Goal: Transaction & Acquisition: Purchase product/service

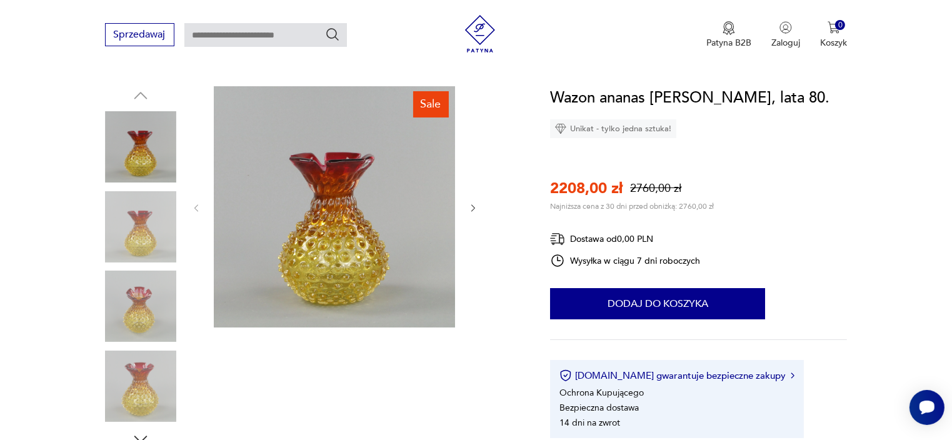
scroll to position [125, 0]
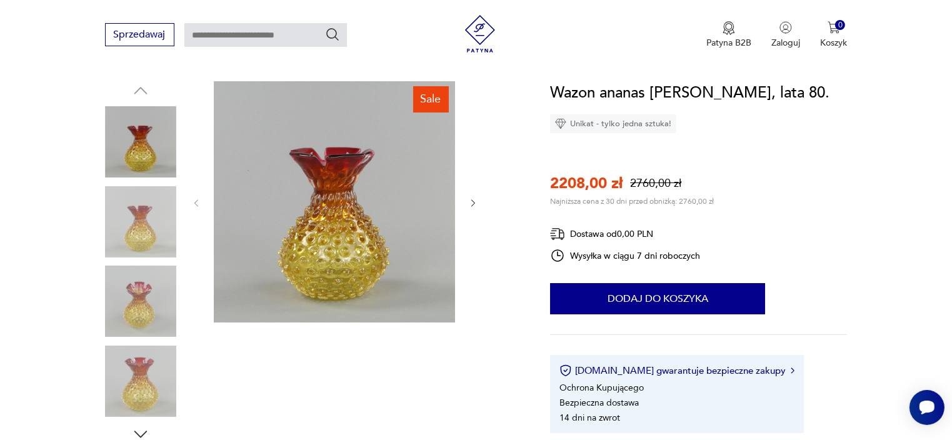
click at [139, 392] on img at bounding box center [140, 381] width 71 height 71
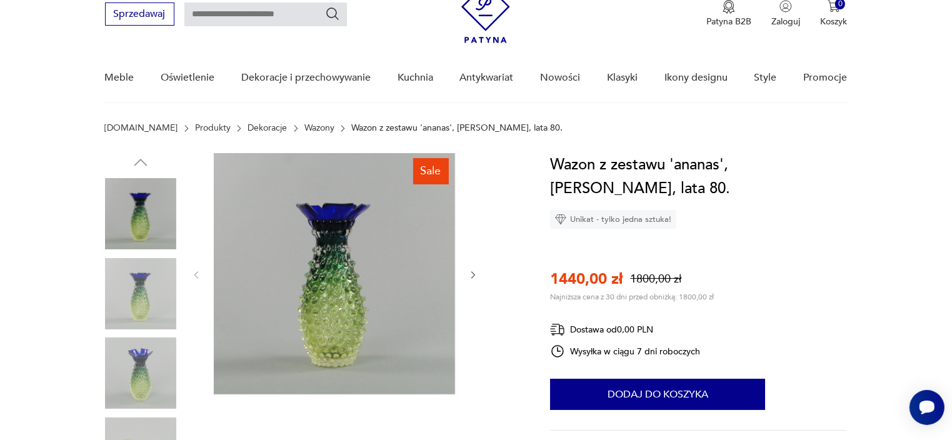
scroll to position [125, 0]
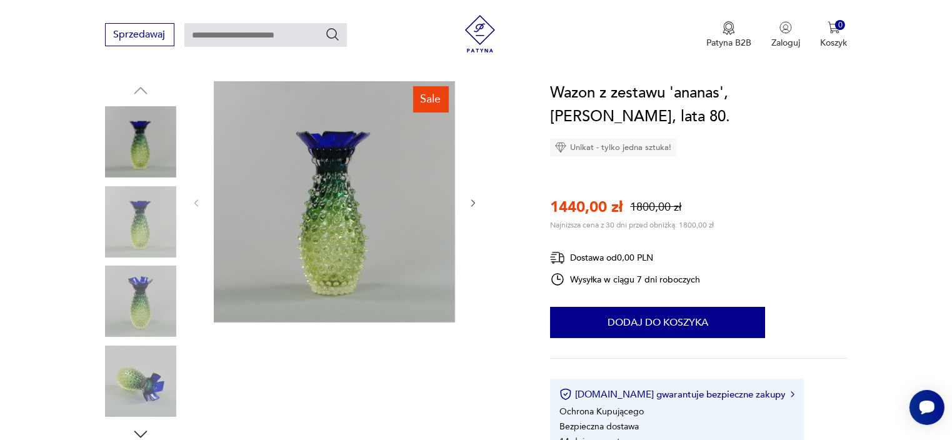
click at [144, 389] on img at bounding box center [140, 381] width 71 height 71
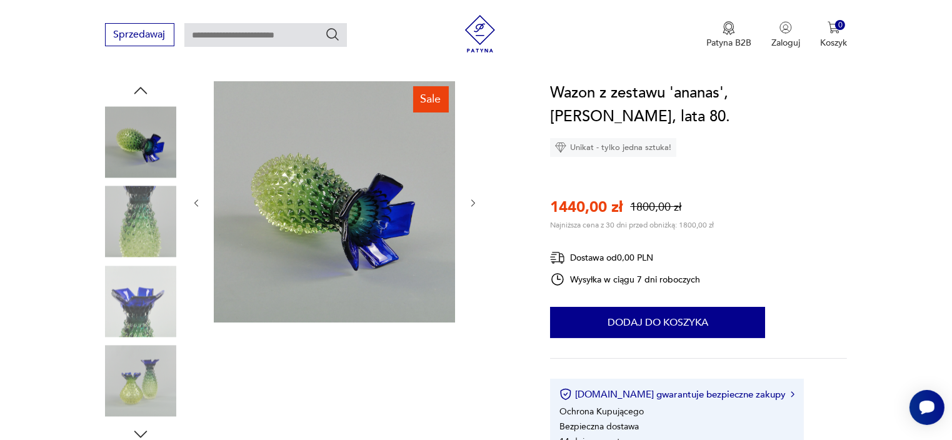
click at [139, 309] on img at bounding box center [140, 301] width 71 height 71
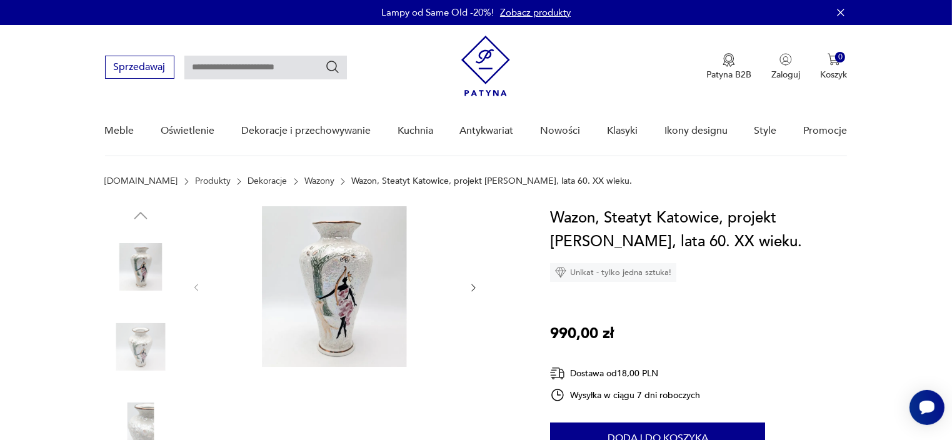
scroll to position [62, 0]
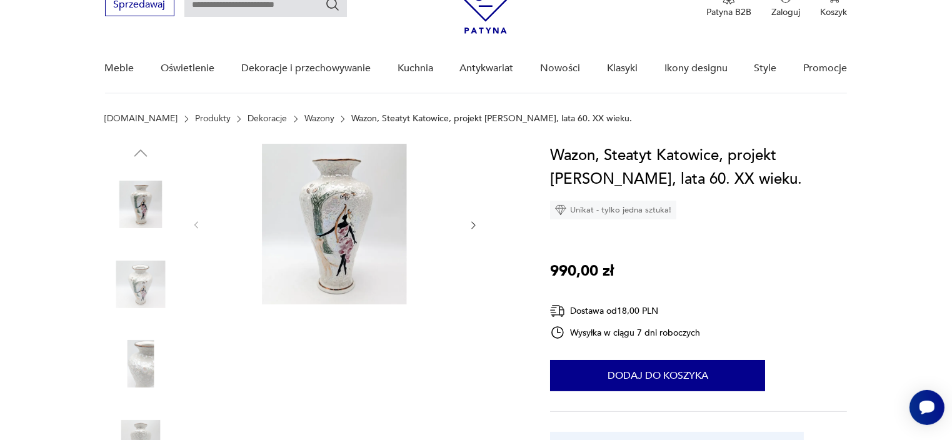
click at [361, 242] on img at bounding box center [334, 224] width 241 height 161
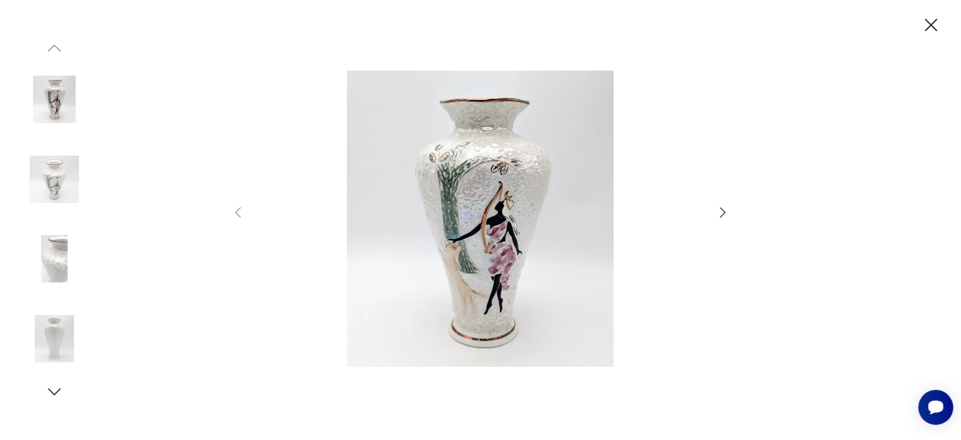
click at [515, 233] on img at bounding box center [480, 218] width 445 height 352
click at [727, 214] on icon "button" at bounding box center [723, 212] width 15 height 15
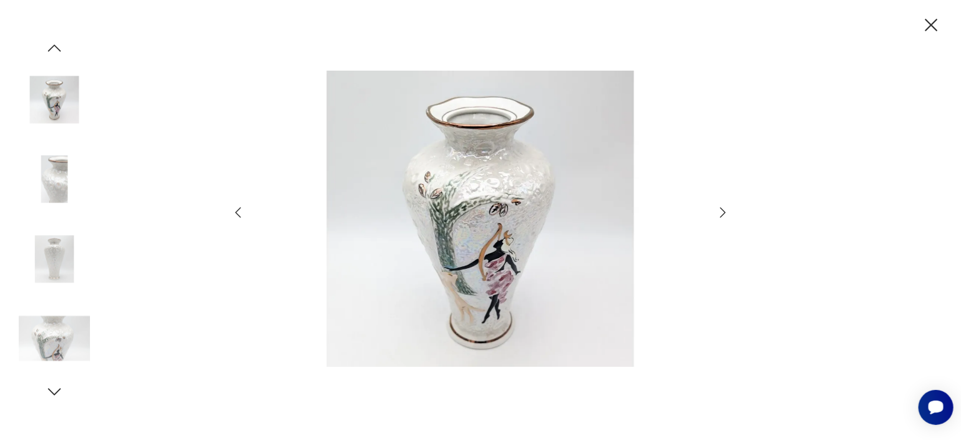
click at [725, 214] on icon "button" at bounding box center [723, 212] width 15 height 15
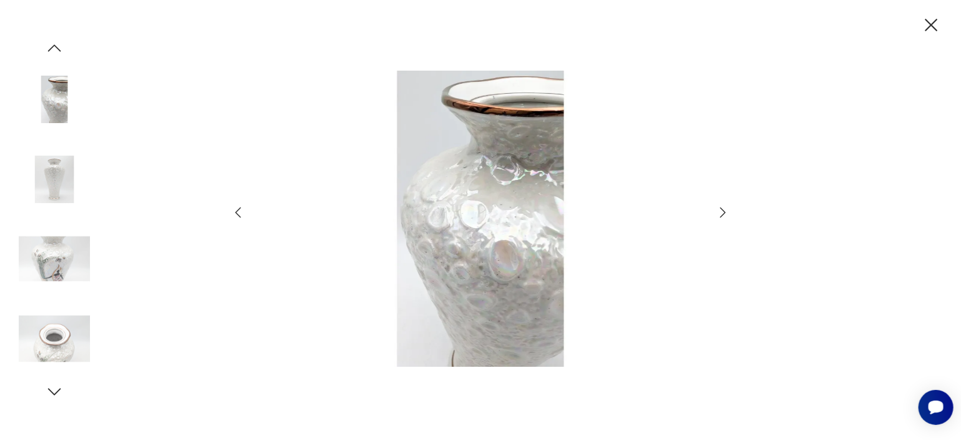
click at [723, 215] on icon "button" at bounding box center [723, 212] width 15 height 15
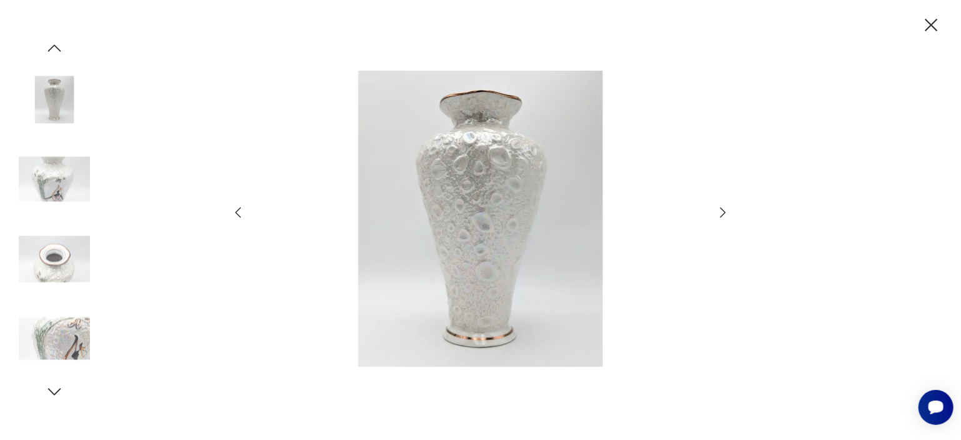
click at [722, 215] on icon "button" at bounding box center [724, 212] width 6 height 10
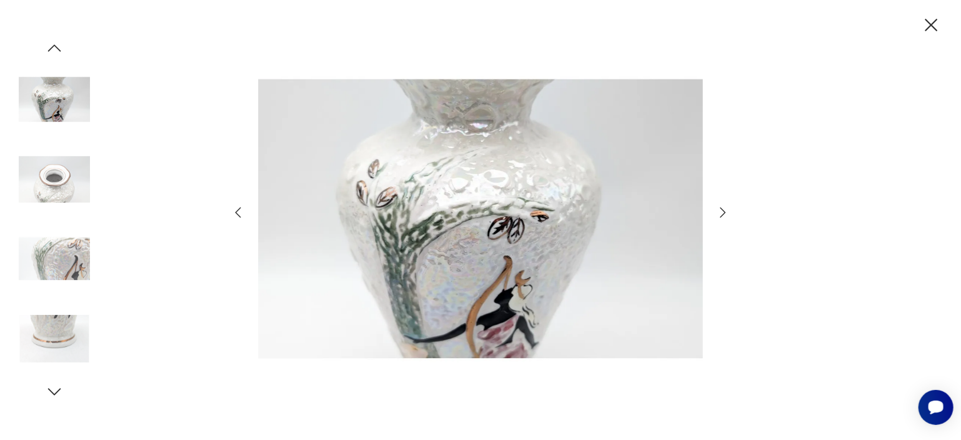
click at [722, 217] on icon "button" at bounding box center [723, 212] width 15 height 15
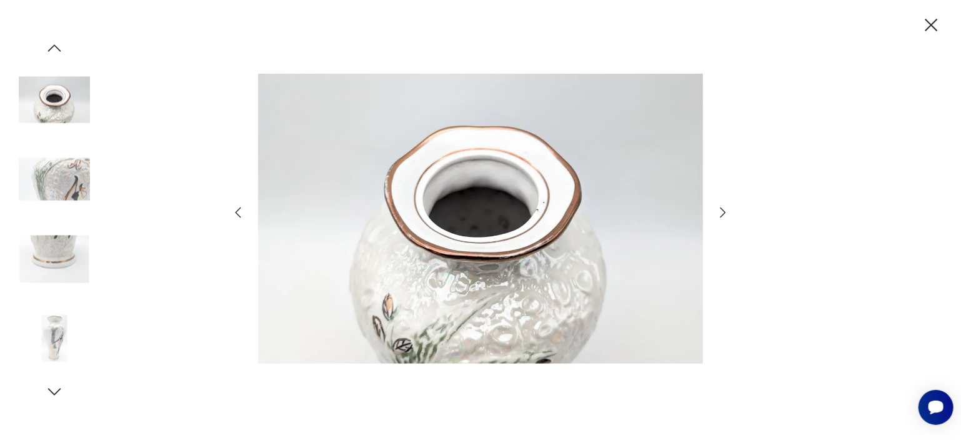
click at [935, 29] on icon "button" at bounding box center [932, 25] width 22 height 22
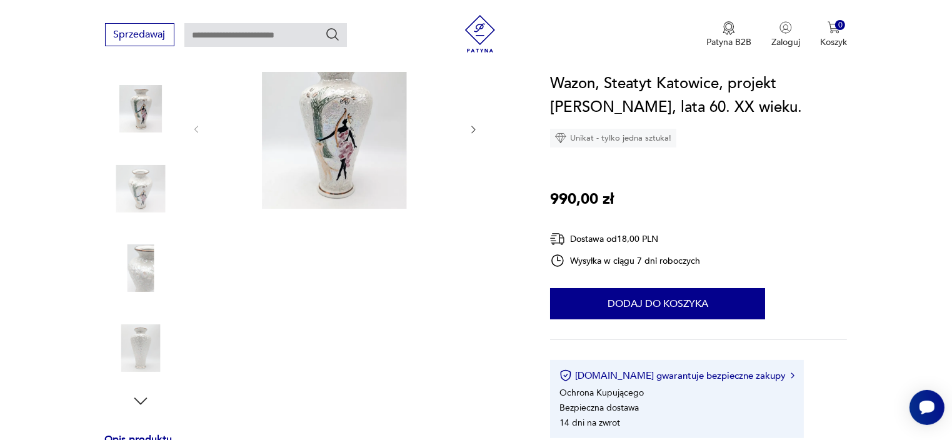
scroll to position [312, 0]
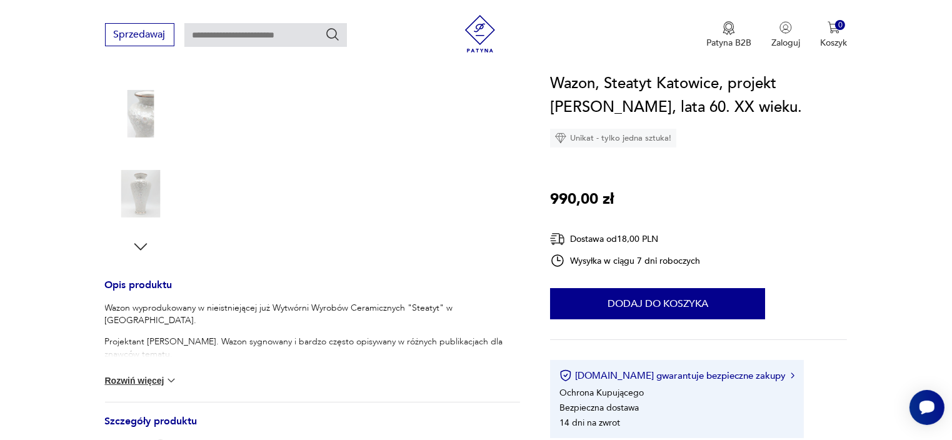
drag, startPoint x: 160, startPoint y: 376, endPoint x: 168, endPoint y: 376, distance: 8.1
click at [161, 376] on button "Rozwiń więcej" at bounding box center [141, 380] width 72 height 12
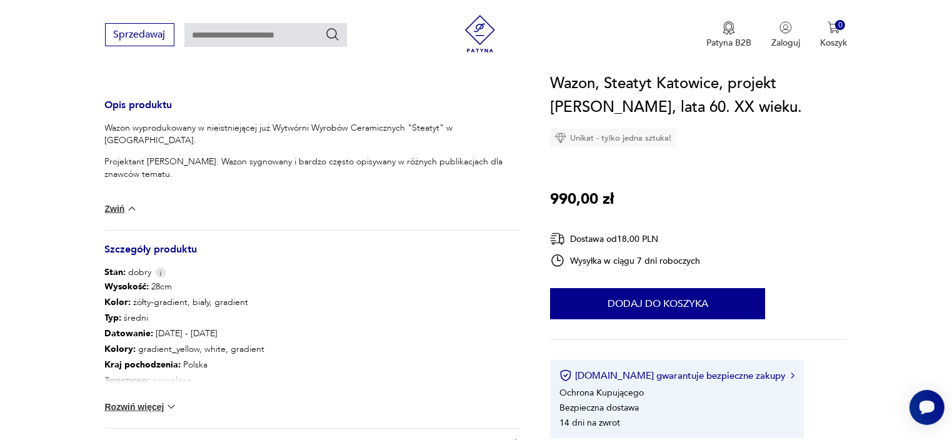
scroll to position [500, 0]
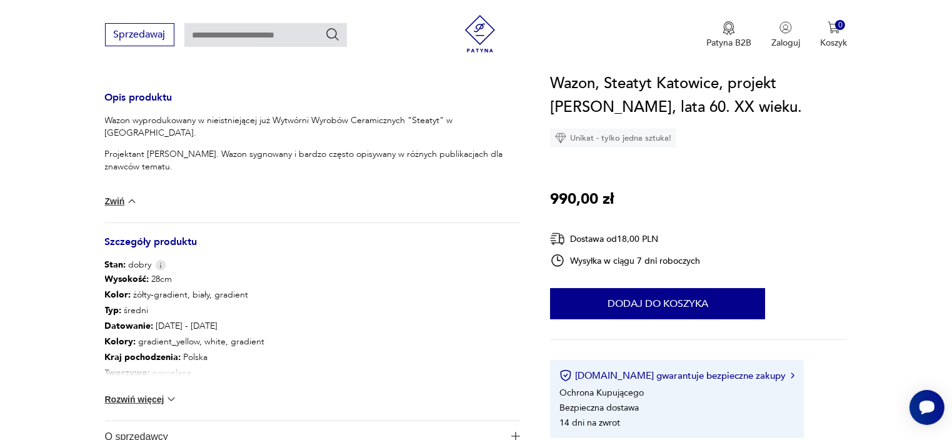
click at [172, 396] on img at bounding box center [171, 399] width 12 height 12
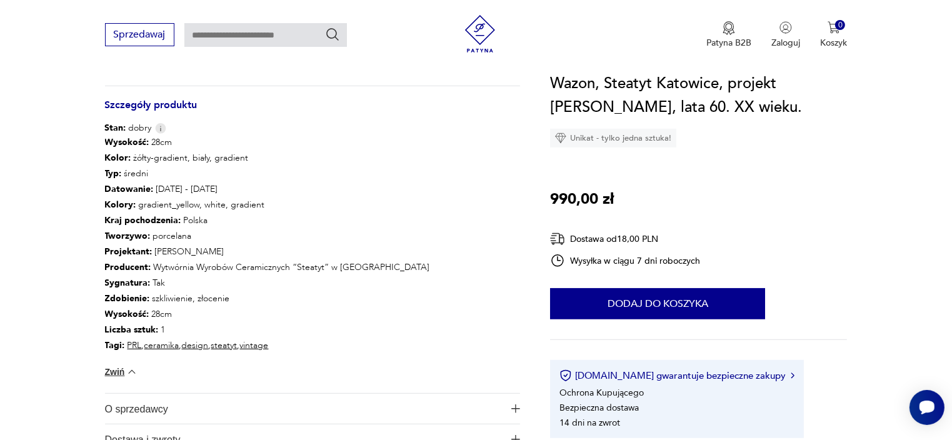
scroll to position [562, 0]
